Goal: Task Accomplishment & Management: Complete application form

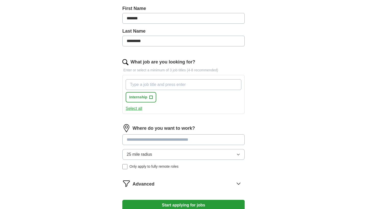
scroll to position [133, 0]
type input "I"
type input "Production internship"
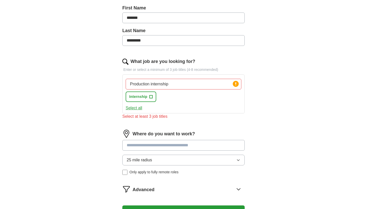
click at [170, 140] on input at bounding box center [183, 145] width 122 height 11
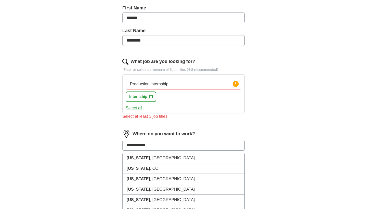
type input "**********"
click at [150, 96] on span "+" at bounding box center [151, 97] width 3 height 4
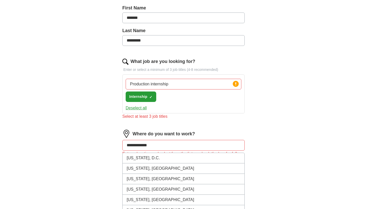
click at [161, 148] on input "**********" at bounding box center [183, 145] width 122 height 11
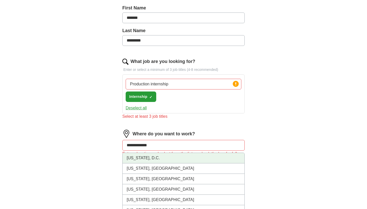
click at [160, 159] on li "[US_STATE], D.C." at bounding box center [184, 158] width 122 height 10
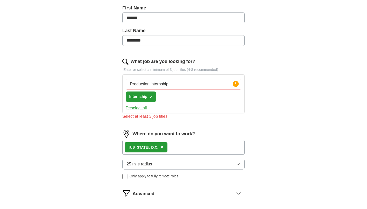
drag, startPoint x: 150, startPoint y: 84, endPoint x: 120, endPoint y: 84, distance: 30.1
click at [120, 84] on div "Let ApplyIQ do the hard work of searching and applying for jobs. Just tell us w…" at bounding box center [183, 72] width 163 height 323
click at [159, 88] on input "internship" at bounding box center [184, 84] width 116 height 11
type input "internship"
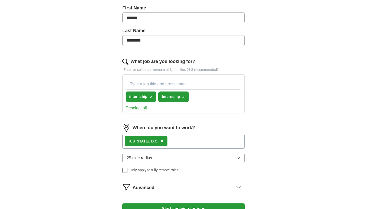
click at [184, 209] on button "Start applying for jobs" at bounding box center [183, 208] width 122 height 11
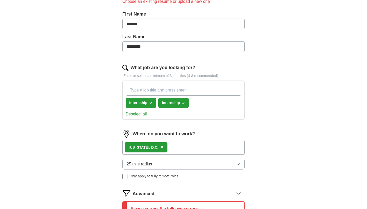
type input "Production"
click at [0, 0] on span "×" at bounding box center [0, 0] width 0 height 0
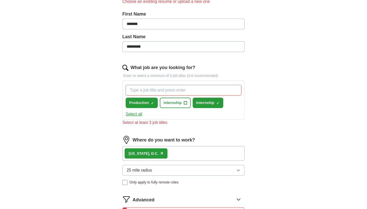
click at [165, 91] on input "What job are you looking for?" at bounding box center [184, 90] width 116 height 11
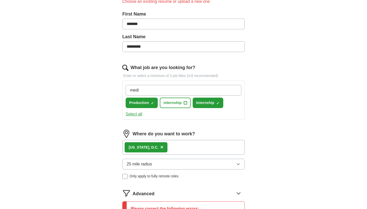
type input "media"
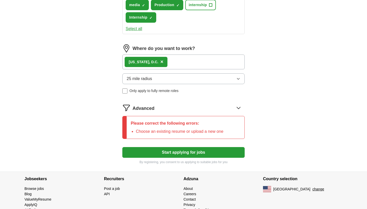
scroll to position [233, 0]
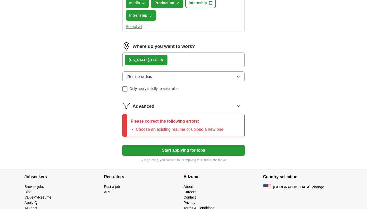
click at [174, 126] on li "Choose an existing resume or upload a new one" at bounding box center [179, 129] width 87 height 6
click at [239, 107] on icon at bounding box center [239, 106] width 8 height 8
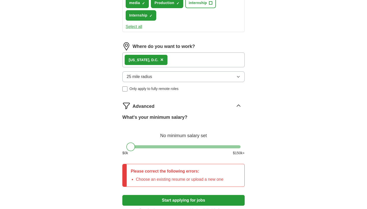
click at [172, 184] on div "Please correct the following errors: Choose an existing resume or upload a new …" at bounding box center [177, 175] width 101 height 22
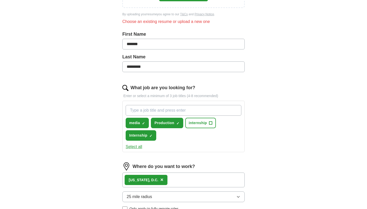
scroll to position [15, 0]
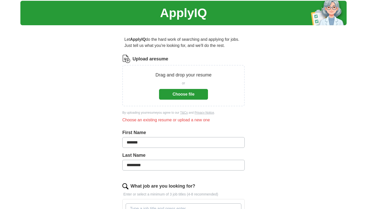
click at [175, 95] on button "Choose file" at bounding box center [183, 94] width 49 height 11
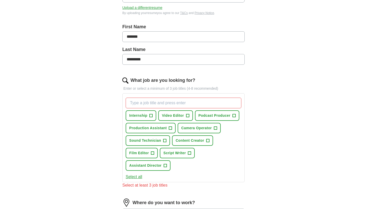
scroll to position [105, 0]
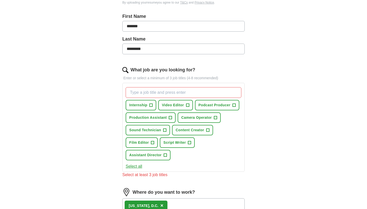
click at [153, 104] on button "Internship +" at bounding box center [141, 105] width 31 height 10
click at [169, 116] on span "+" at bounding box center [170, 118] width 3 height 4
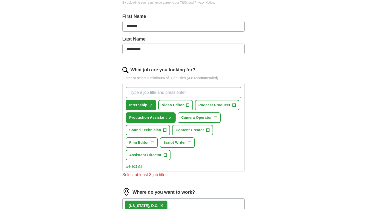
click at [185, 144] on span "Script Writer" at bounding box center [174, 142] width 22 height 5
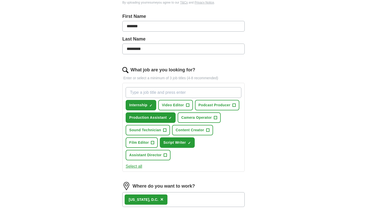
click at [227, 106] on span "Podcast Producer" at bounding box center [215, 105] width 32 height 5
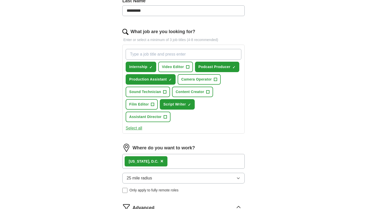
scroll to position [143, 0]
click at [162, 114] on span "Assistant Director" at bounding box center [145, 116] width 32 height 5
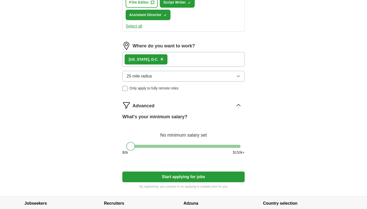
scroll to position [249, 0]
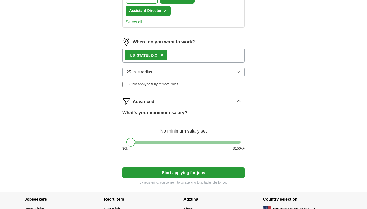
click at [195, 168] on button "Start applying for jobs" at bounding box center [183, 173] width 122 height 11
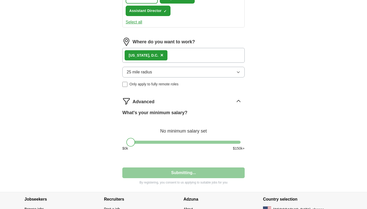
select select "**"
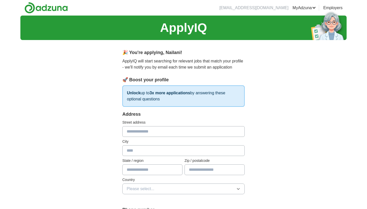
scroll to position [0, 0]
type input "**********"
click at [143, 171] on input "text" at bounding box center [152, 169] width 60 height 11
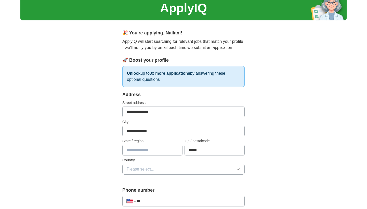
scroll to position [46, 0]
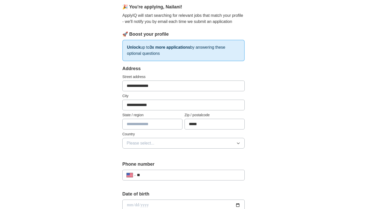
type input "*****"
click at [175, 139] on button "Please select..." at bounding box center [183, 143] width 122 height 11
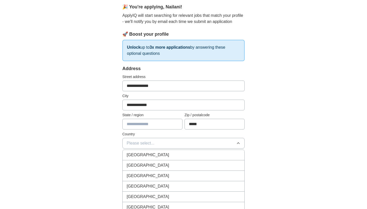
click at [171, 164] on div "[GEOGRAPHIC_DATA]" at bounding box center [184, 165] width 114 height 6
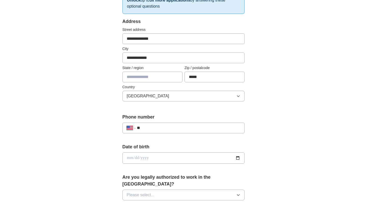
scroll to position [97, 0]
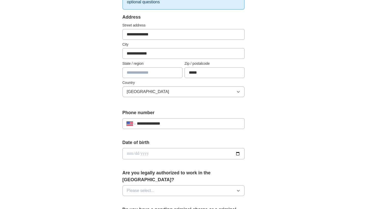
type input "**********"
click at [131, 155] on input "date" at bounding box center [183, 153] width 122 height 11
click at [136, 155] on input "date" at bounding box center [183, 153] width 122 height 11
click at [143, 154] on input "date" at bounding box center [183, 153] width 122 height 11
type input "**********"
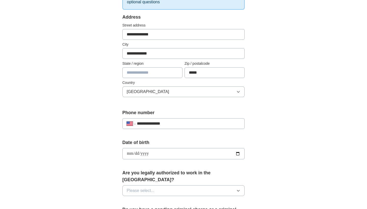
click at [182, 165] on form "**********" at bounding box center [183, 196] width 122 height 364
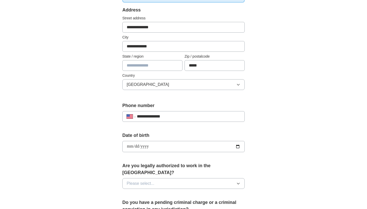
scroll to position [111, 0]
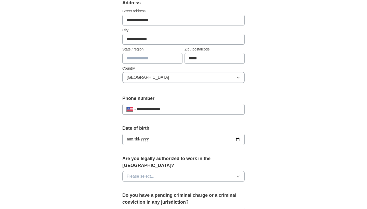
click at [152, 171] on button "Please select..." at bounding box center [183, 176] width 122 height 11
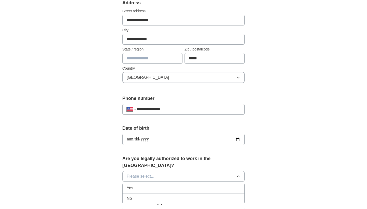
click at [150, 185] on li "Yes" at bounding box center [184, 188] width 122 height 10
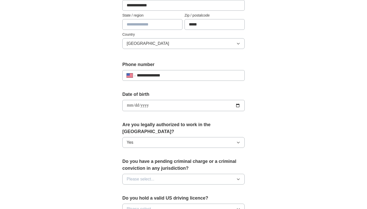
scroll to position [149, 0]
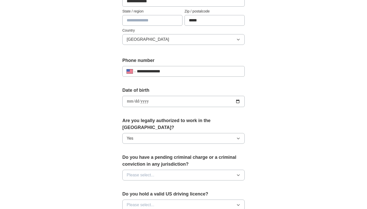
click at [149, 172] on span "Please select..." at bounding box center [141, 175] width 28 height 6
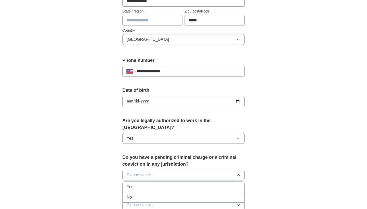
click at [146, 194] on div "No" at bounding box center [184, 197] width 114 height 6
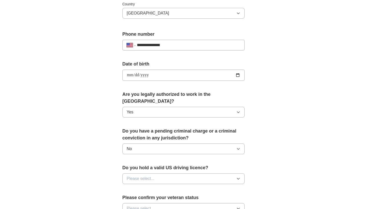
scroll to position [179, 0]
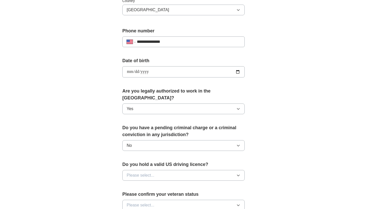
click at [146, 172] on span "Please select..." at bounding box center [141, 175] width 28 height 6
click at [149, 184] on div "Yes" at bounding box center [184, 187] width 114 height 6
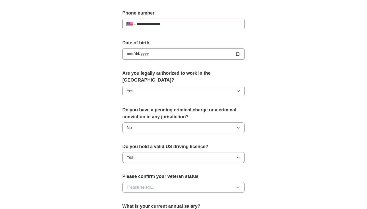
scroll to position [198, 0]
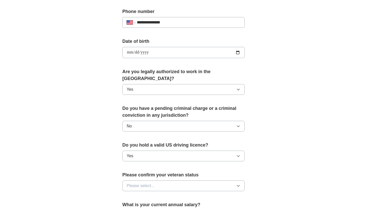
click at [157, 181] on button "Please select..." at bounding box center [183, 186] width 122 height 11
click at [155, 195] on div "Not applicable" at bounding box center [184, 198] width 114 height 6
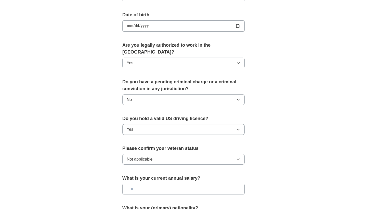
scroll to position [232, 0]
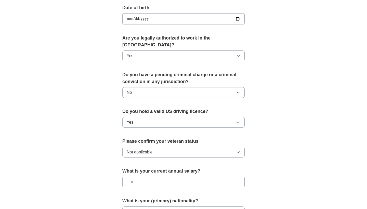
click at [166, 177] on input "text" at bounding box center [183, 182] width 122 height 11
type input "**"
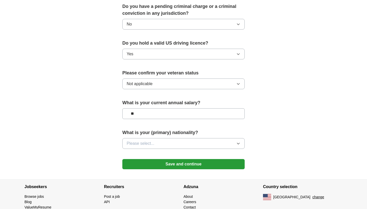
scroll to position [307, 0]
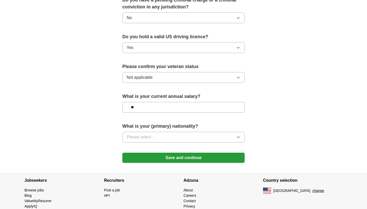
click at [221, 132] on button "Please select..." at bounding box center [183, 137] width 122 height 11
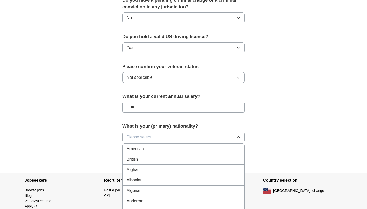
click at [215, 144] on li "American" at bounding box center [184, 149] width 122 height 10
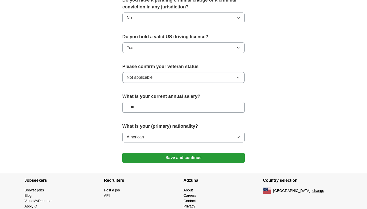
click at [211, 153] on button "Save and continue" at bounding box center [183, 158] width 122 height 10
